Goal: Information Seeking & Learning: Check status

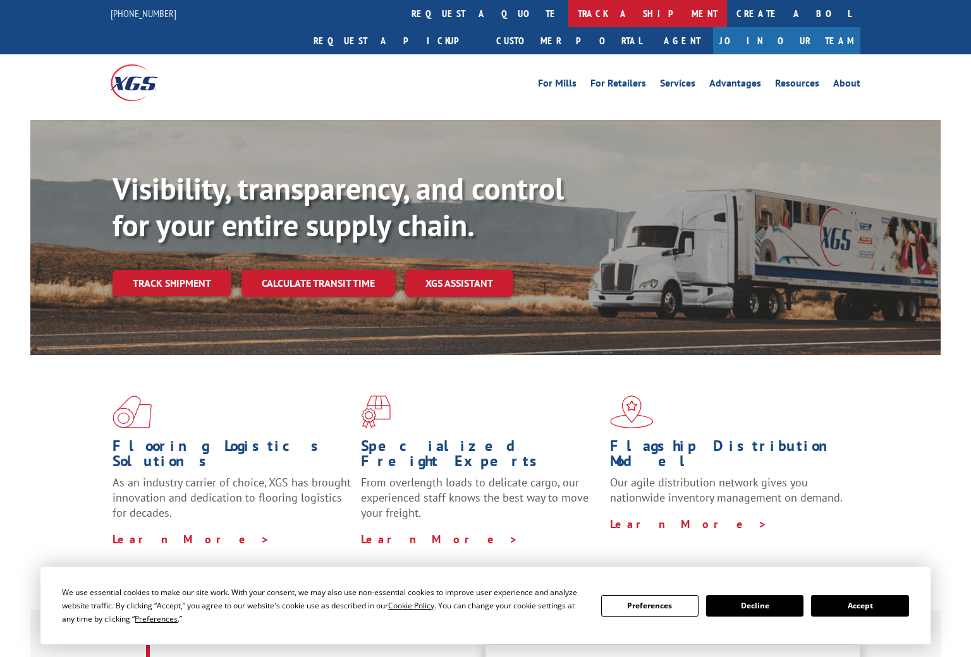
click at [568, 18] on link "track a shipment" at bounding box center [647, 13] width 159 height 27
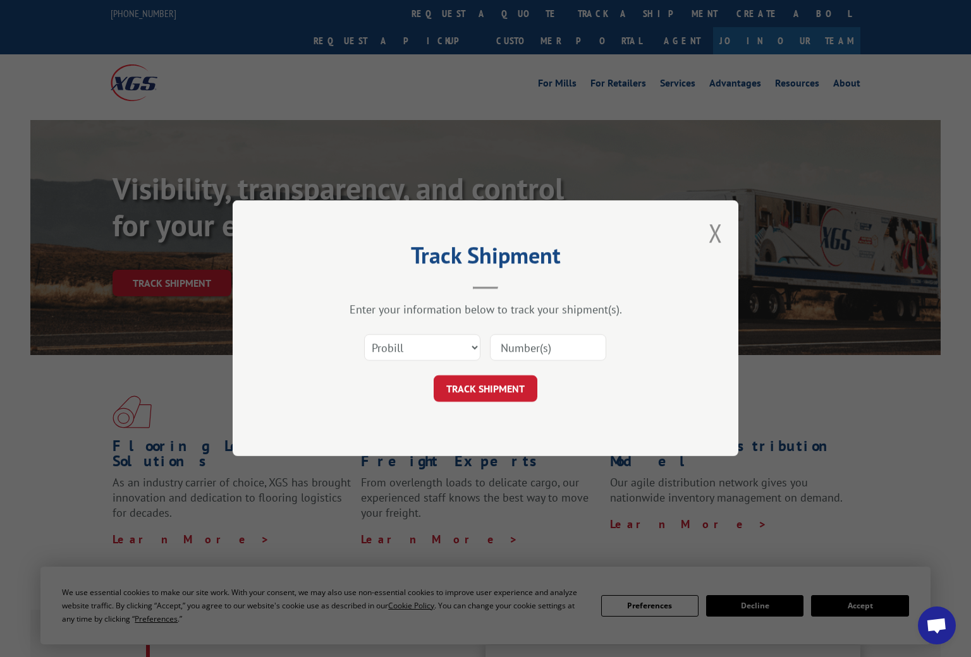
click at [532, 345] on input at bounding box center [548, 348] width 116 height 27
paste input "17496454"
type input "17496454"
click at [487, 387] on button "TRACK SHIPMENT" at bounding box center [486, 389] width 104 height 27
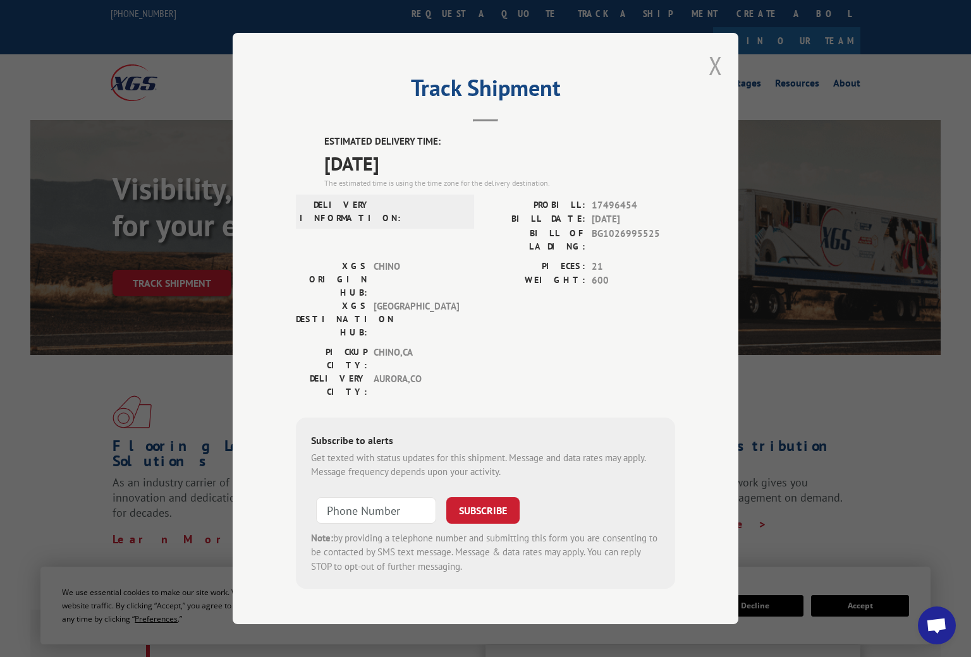
click at [715, 82] on button "Close modal" at bounding box center [715, 65] width 14 height 33
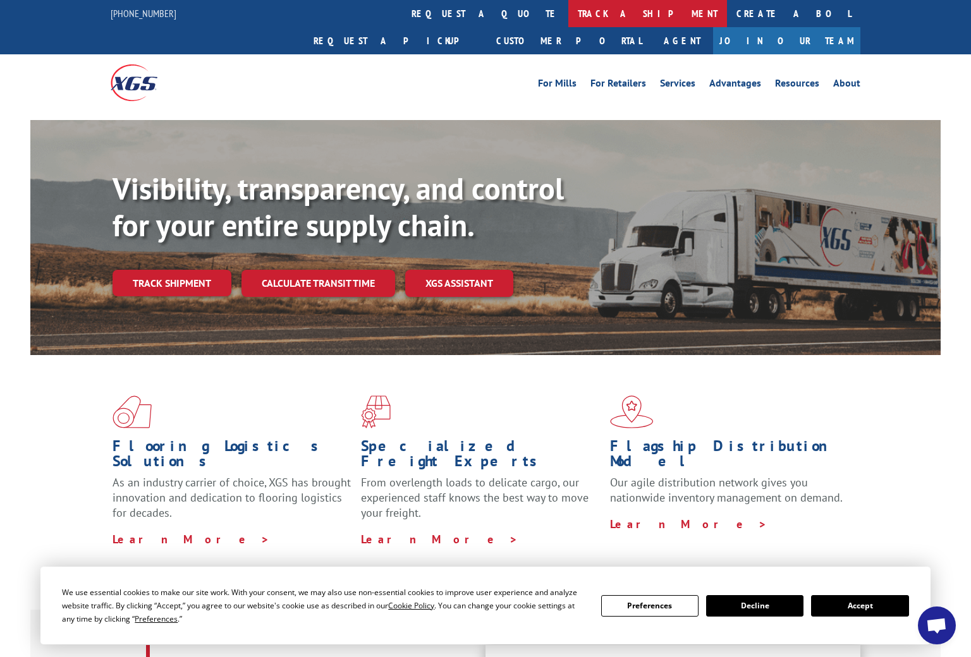
click at [568, 13] on link "track a shipment" at bounding box center [647, 13] width 159 height 27
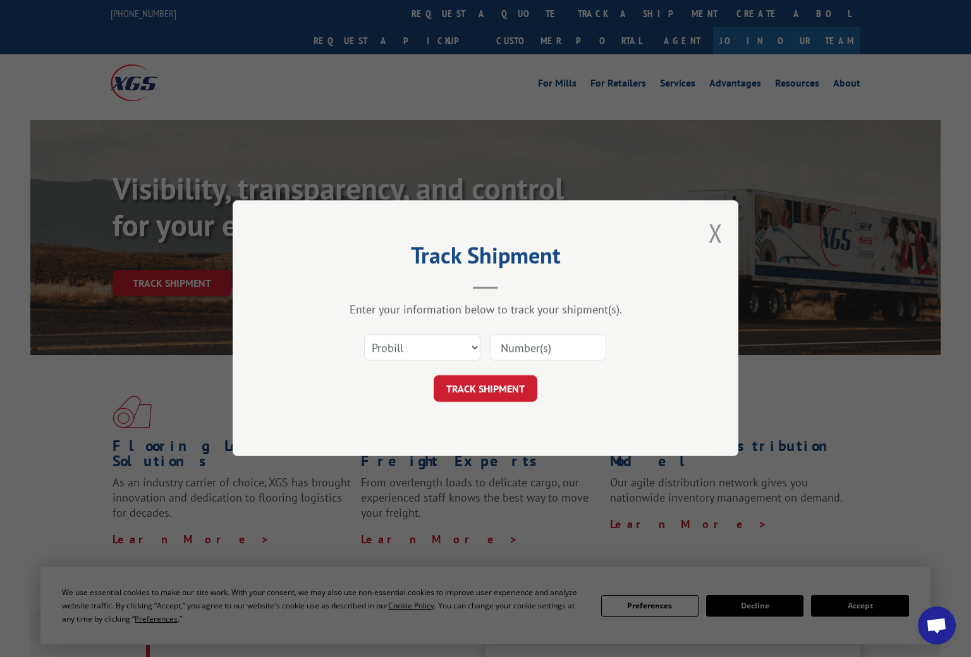
click at [525, 350] on input at bounding box center [548, 348] width 116 height 27
paste input "17496454"
type input "17496454"
click at [511, 392] on button "TRACK SHIPMENT" at bounding box center [486, 389] width 104 height 27
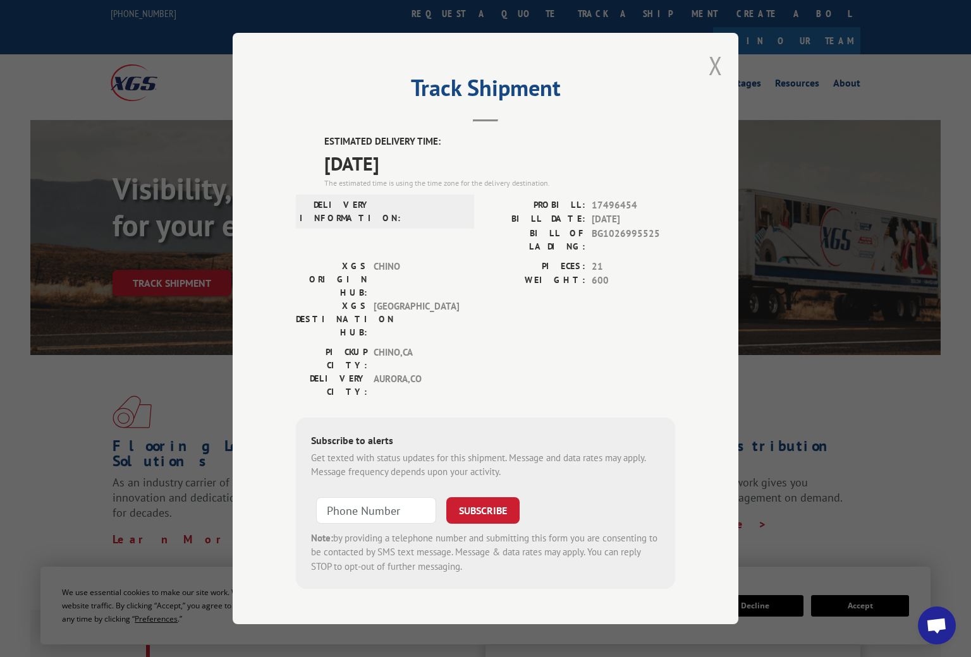
click at [715, 82] on button "Close modal" at bounding box center [715, 65] width 14 height 33
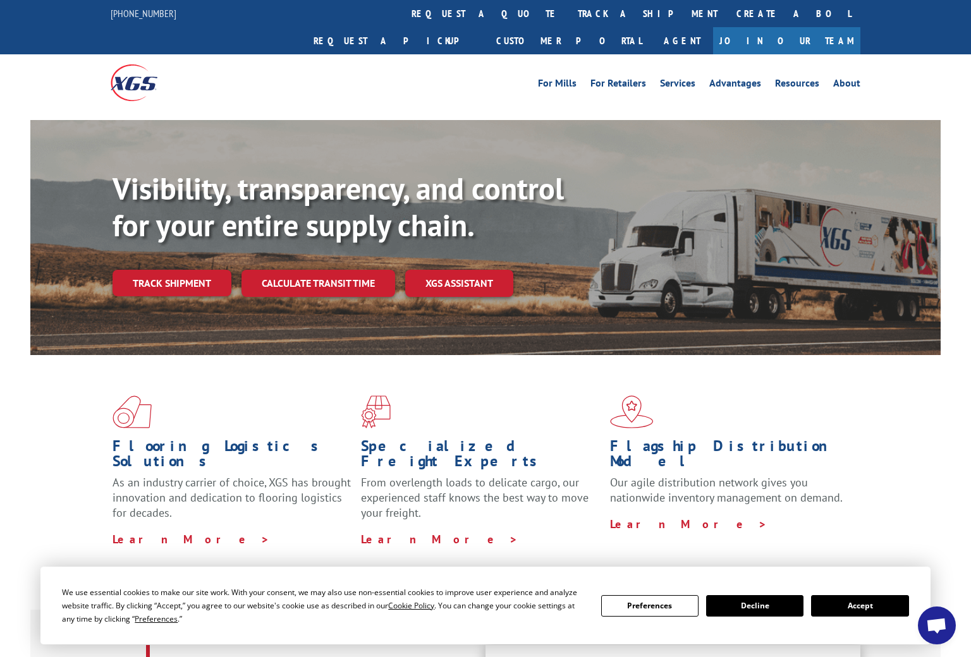
click at [868, 613] on button "Accept" at bounding box center [859, 605] width 97 height 21
